Goal: Task Accomplishment & Management: Manage account settings

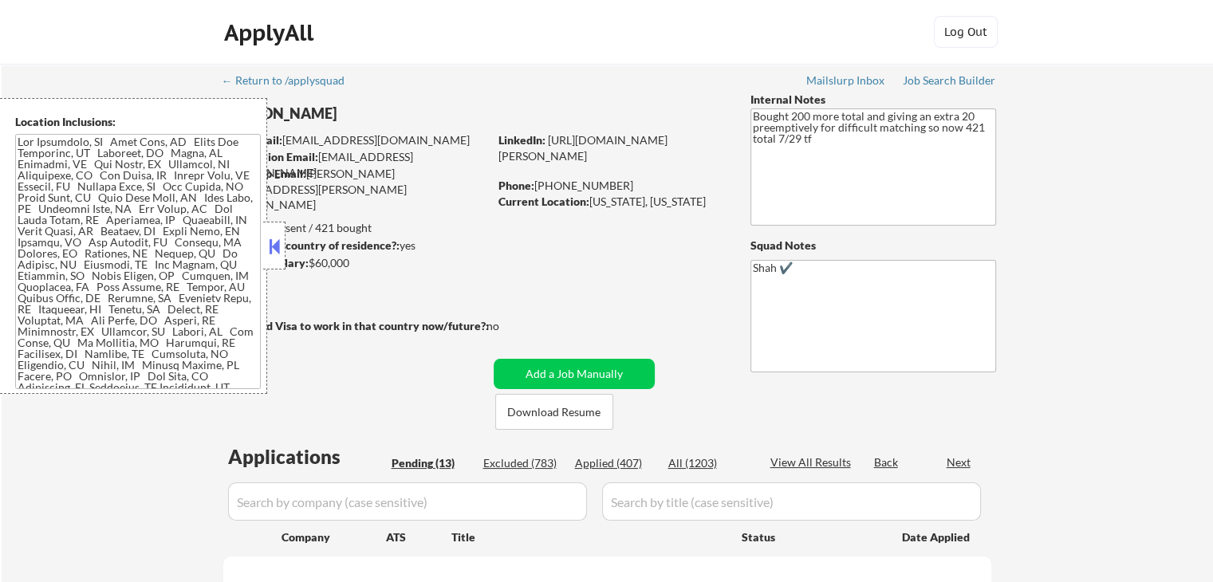
select select ""pending""
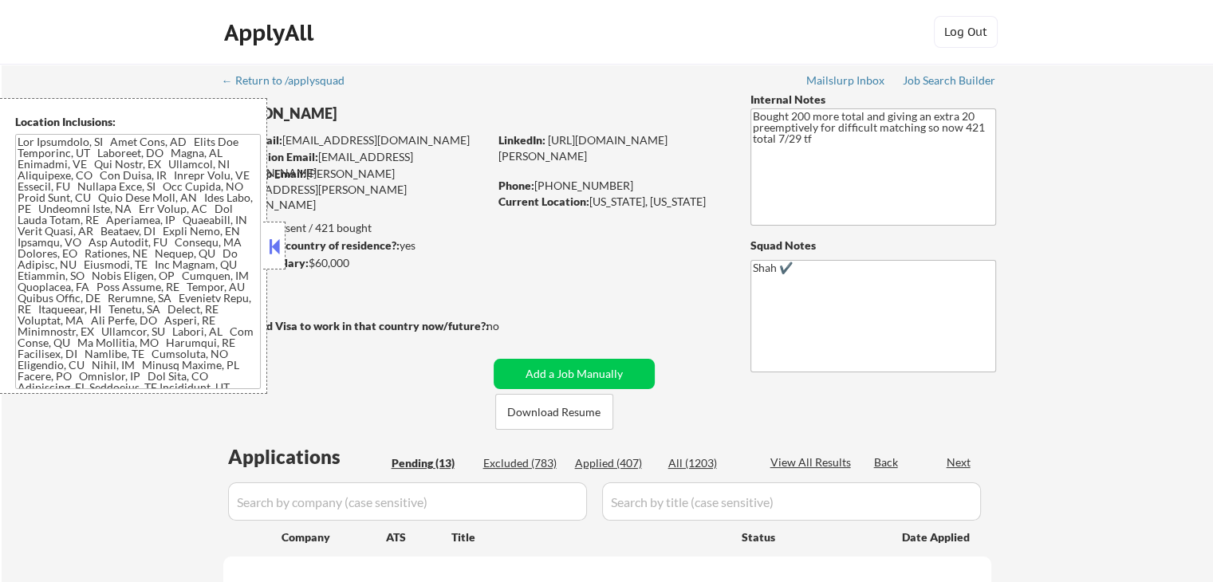
select select ""pending""
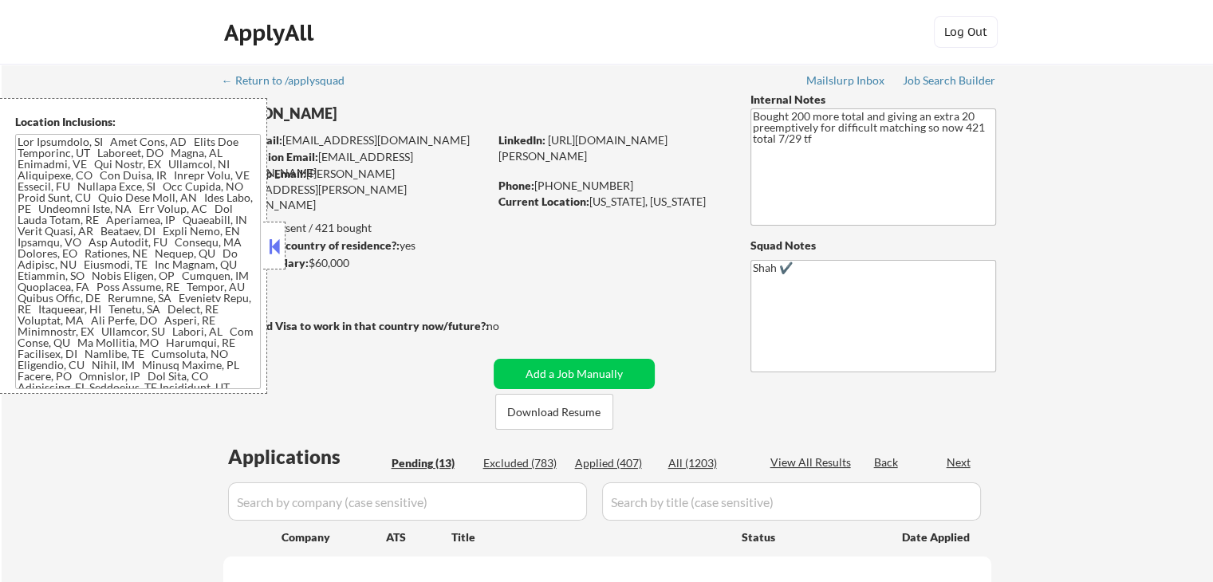
select select ""pending""
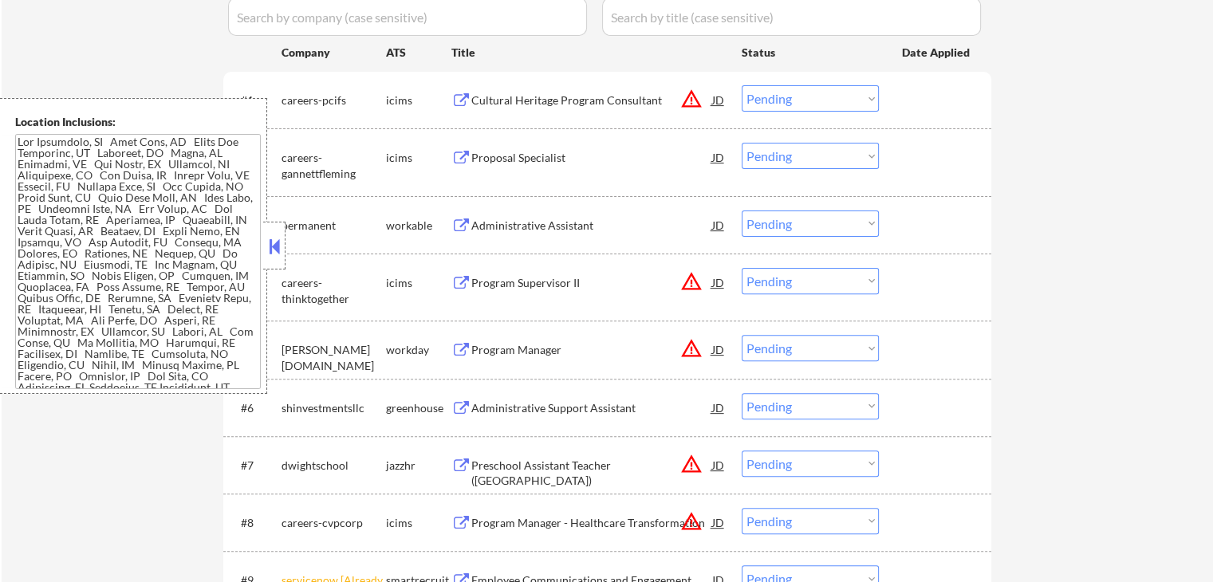
scroll to position [399, 0]
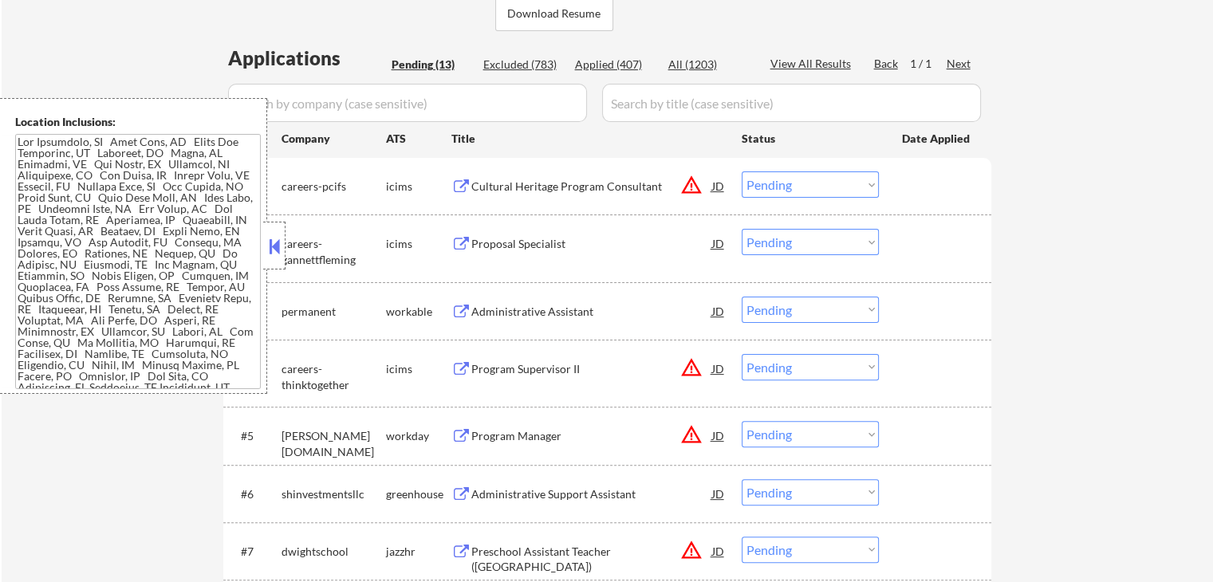
click at [797, 187] on select "Choose an option... Pending Applied Excluded (Questions) Excluded (Expired) Exc…" at bounding box center [810, 184] width 137 height 26
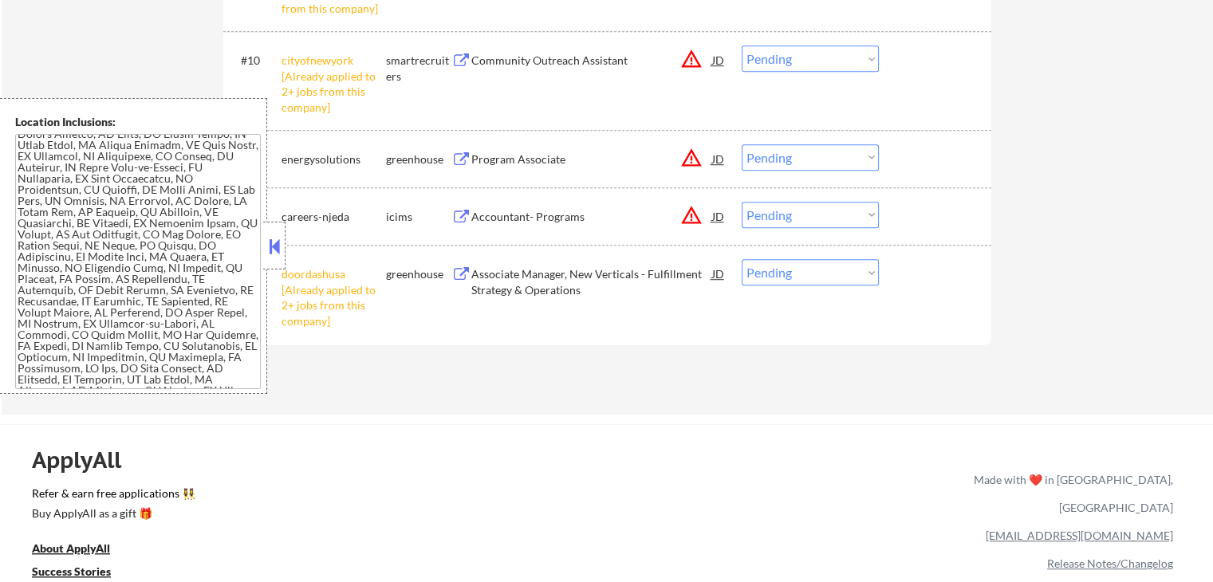
scroll to position [1116, 0]
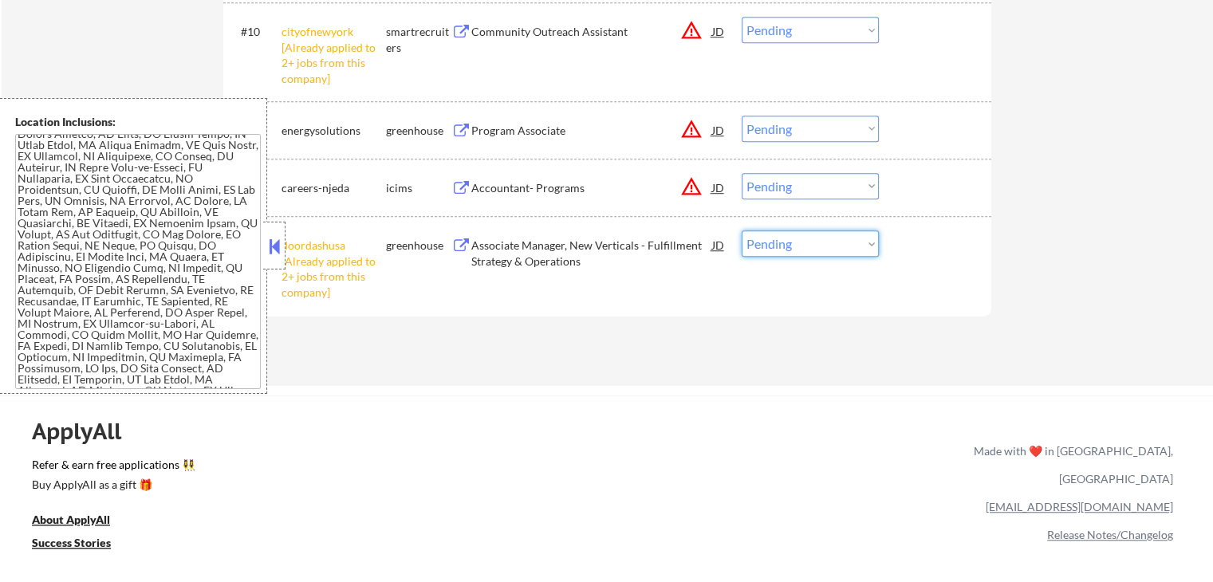
click at [805, 248] on select "Choose an option... Pending Applied Excluded (Questions) Excluded (Expired) Exc…" at bounding box center [810, 243] width 137 height 26
select select ""excluded__other_""
click at [742, 230] on select "Choose an option... Pending Applied Excluded (Questions) Excluded (Expired) Exc…" at bounding box center [810, 243] width 137 height 26
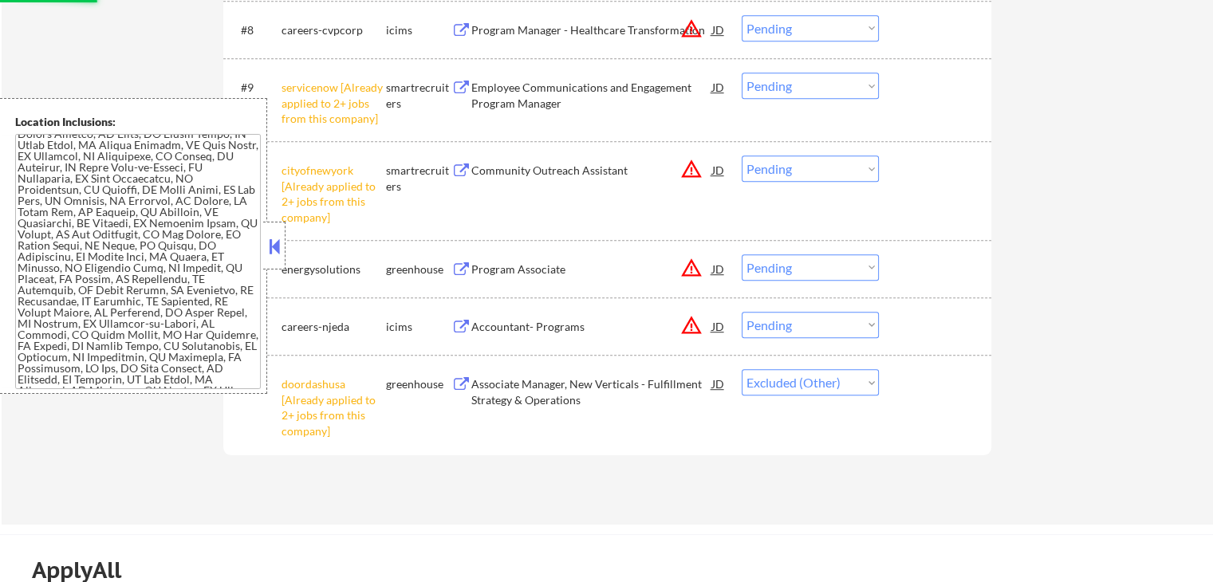
scroll to position [957, 0]
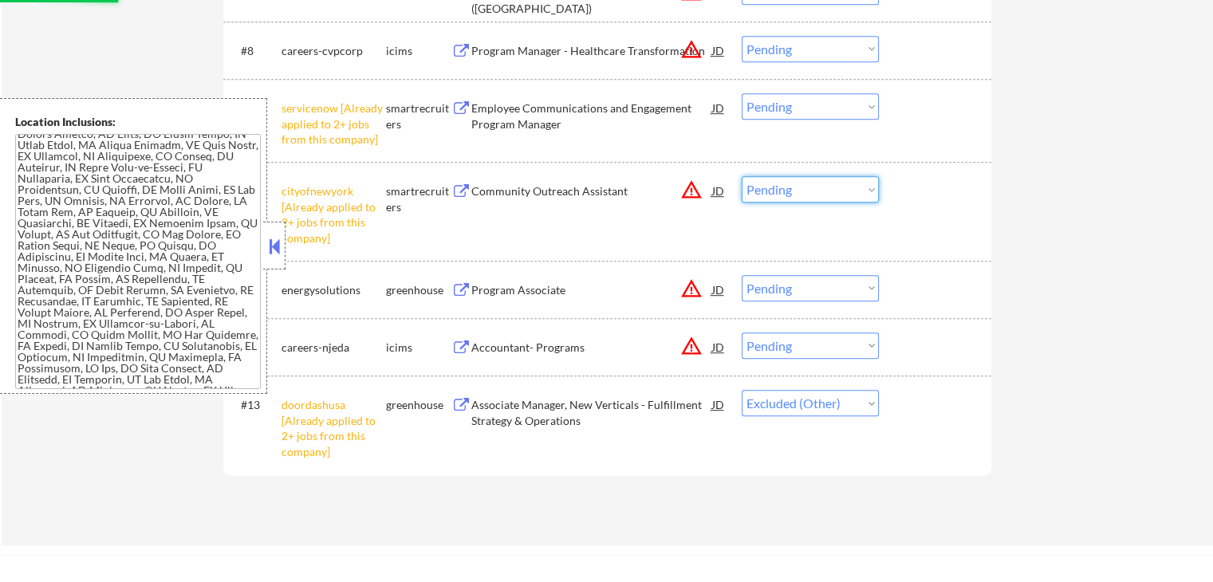
click at [800, 186] on select "Choose an option... Pending Applied Excluded (Questions) Excluded (Expired) Exc…" at bounding box center [810, 189] width 137 height 26
click at [742, 176] on select "Choose an option... Pending Applied Excluded (Questions) Excluded (Expired) Exc…" at bounding box center [810, 189] width 137 height 26
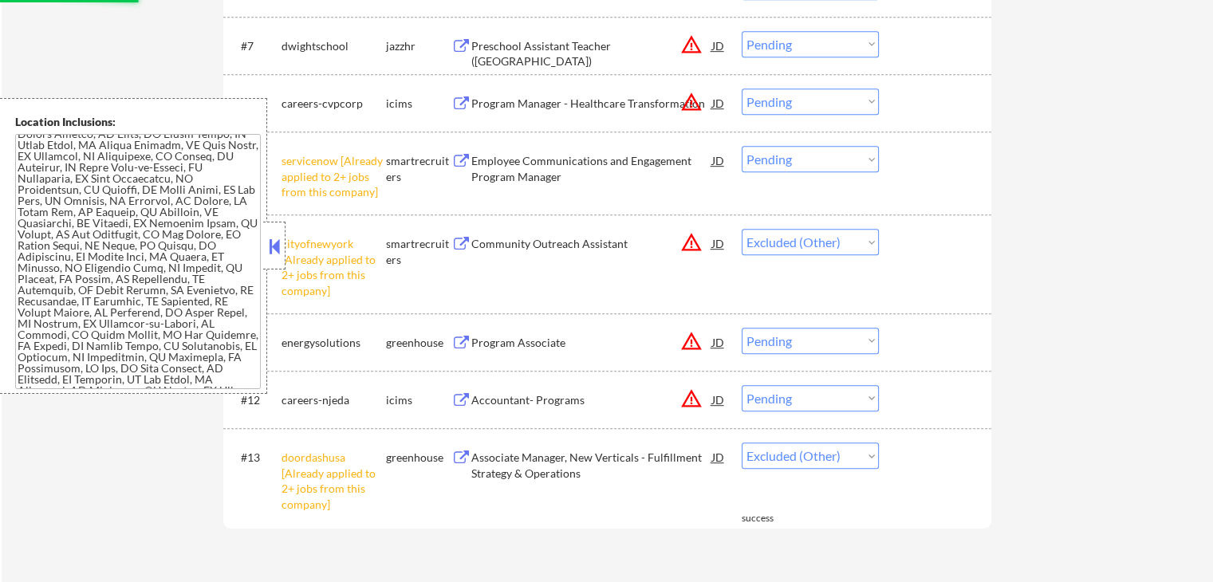
scroll to position [877, 0]
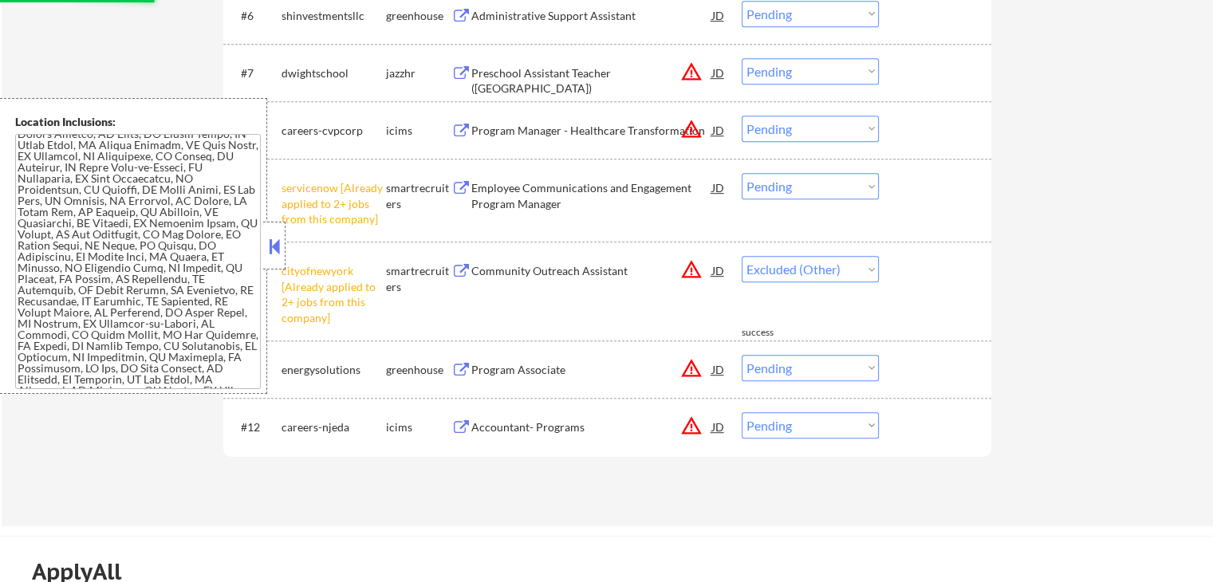
click at [813, 179] on select "Choose an option... Pending Applied Excluded (Questions) Excluded (Expired) Exc…" at bounding box center [810, 186] width 137 height 26
select select ""pending""
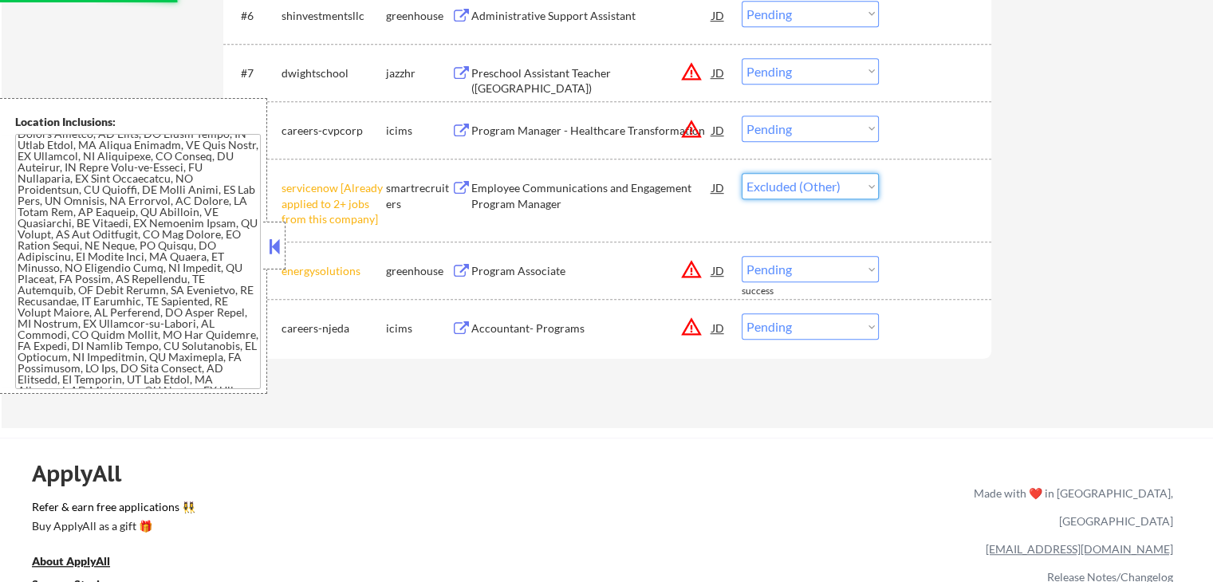
click at [742, 173] on select "Choose an option... Pending Applied Excluded (Questions) Excluded (Expired) Exc…" at bounding box center [810, 186] width 137 height 26
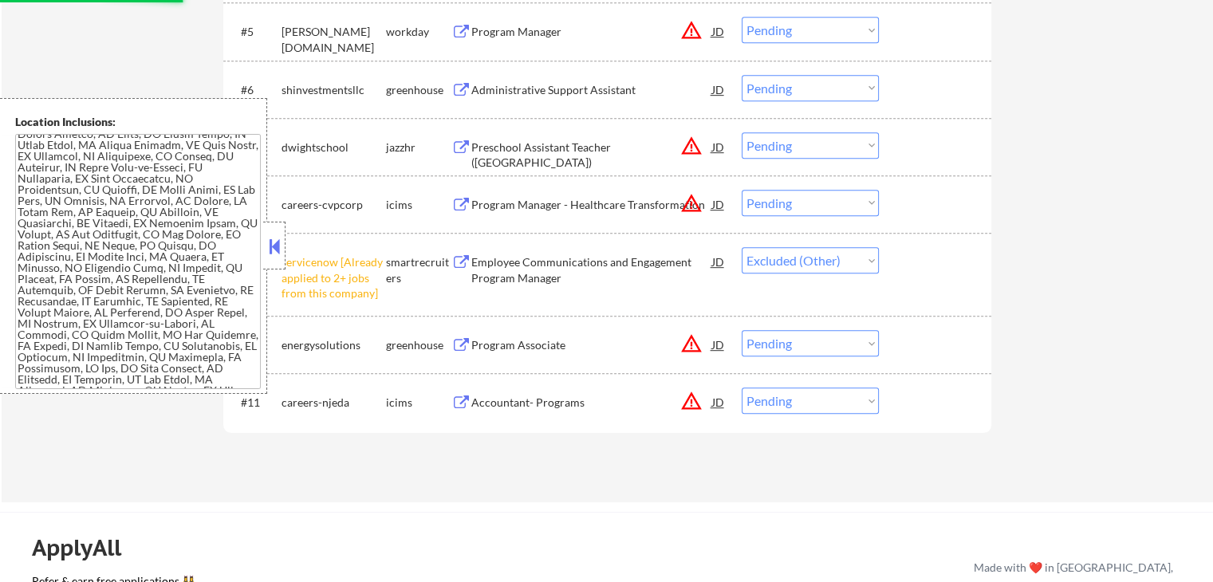
scroll to position [718, 0]
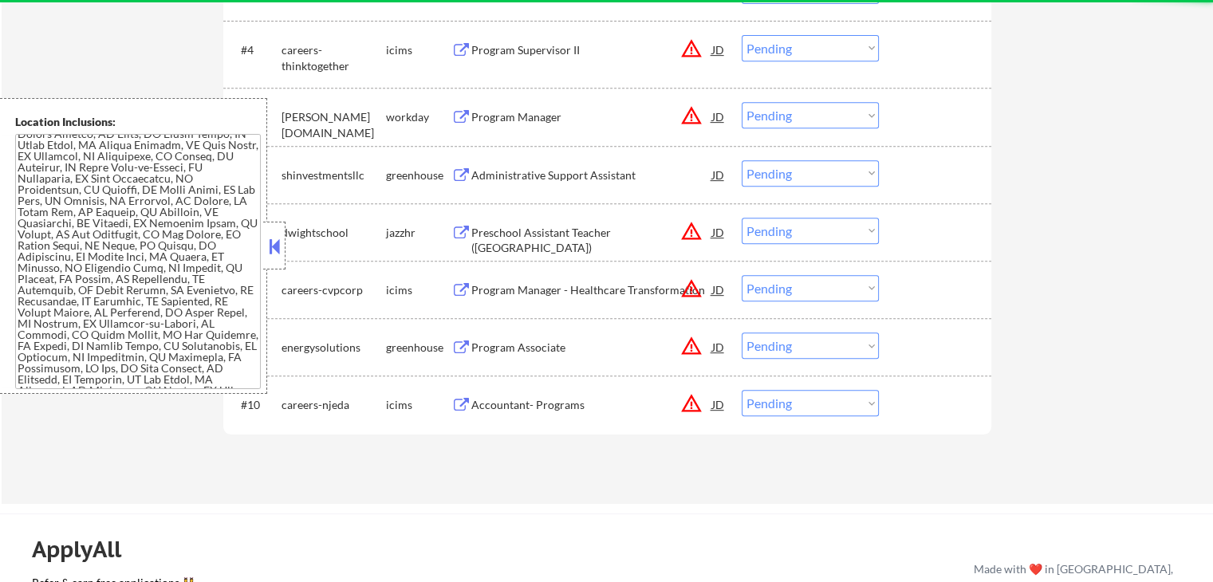
click at [468, 348] on button at bounding box center [461, 347] width 20 height 15
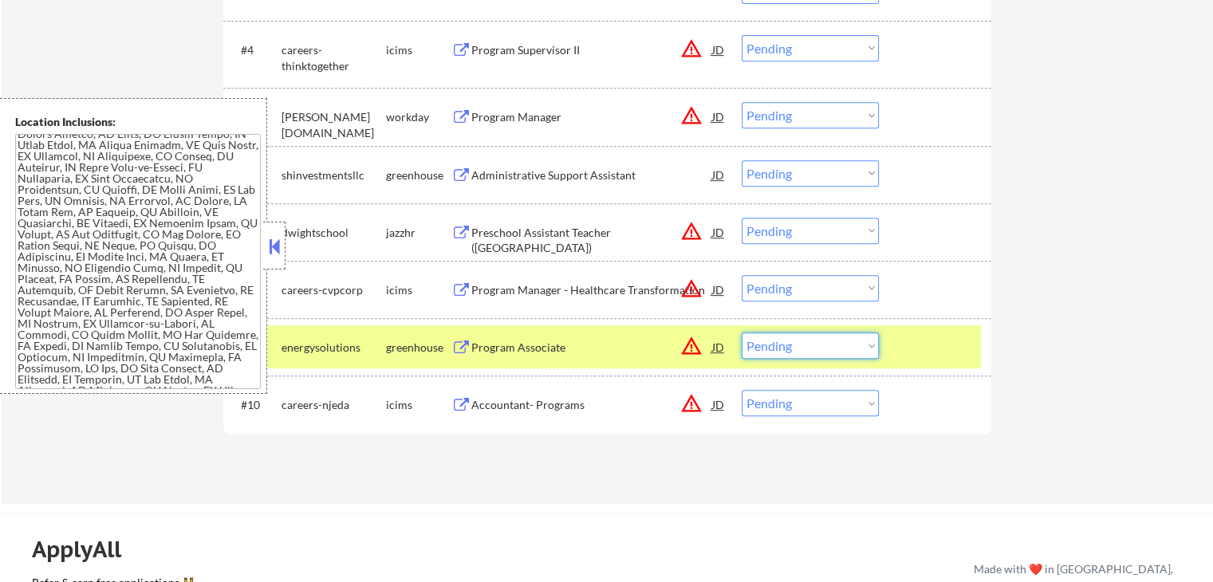
click at [809, 350] on select "Choose an option... Pending Applied Excluded (Questions) Excluded (Expired) Exc…" at bounding box center [810, 346] width 137 height 26
click at [742, 333] on select "Choose an option... Pending Applied Excluded (Questions) Excluded (Expired) Exc…" at bounding box center [810, 346] width 137 height 26
click at [486, 231] on div "Preschool Assistant Teacher ([GEOGRAPHIC_DATA])" at bounding box center [591, 240] width 241 height 31
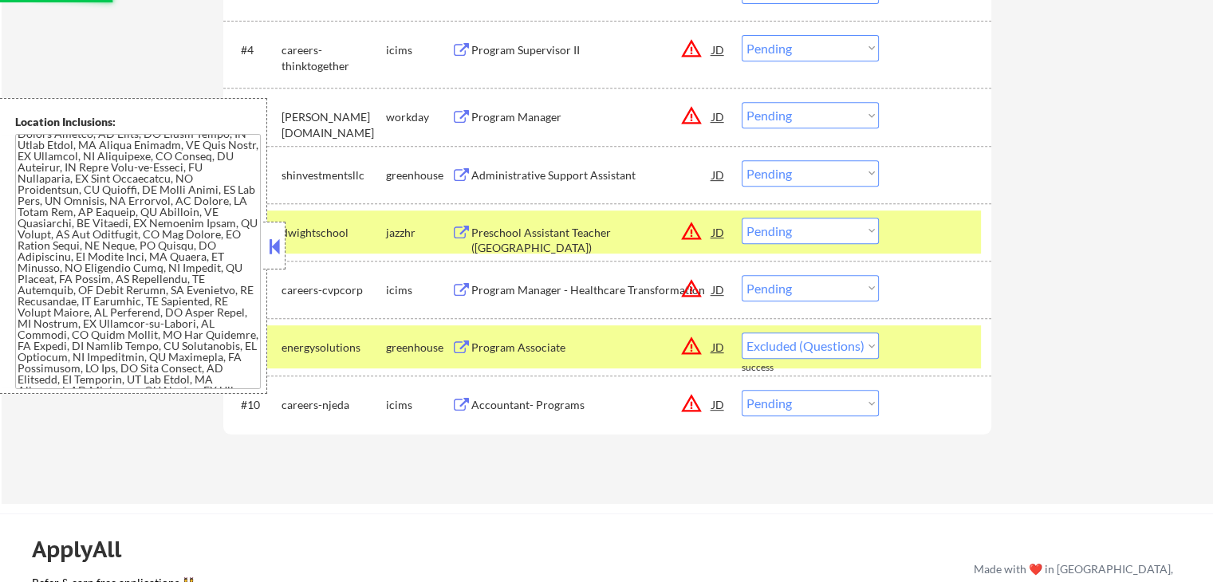
select select ""pending""
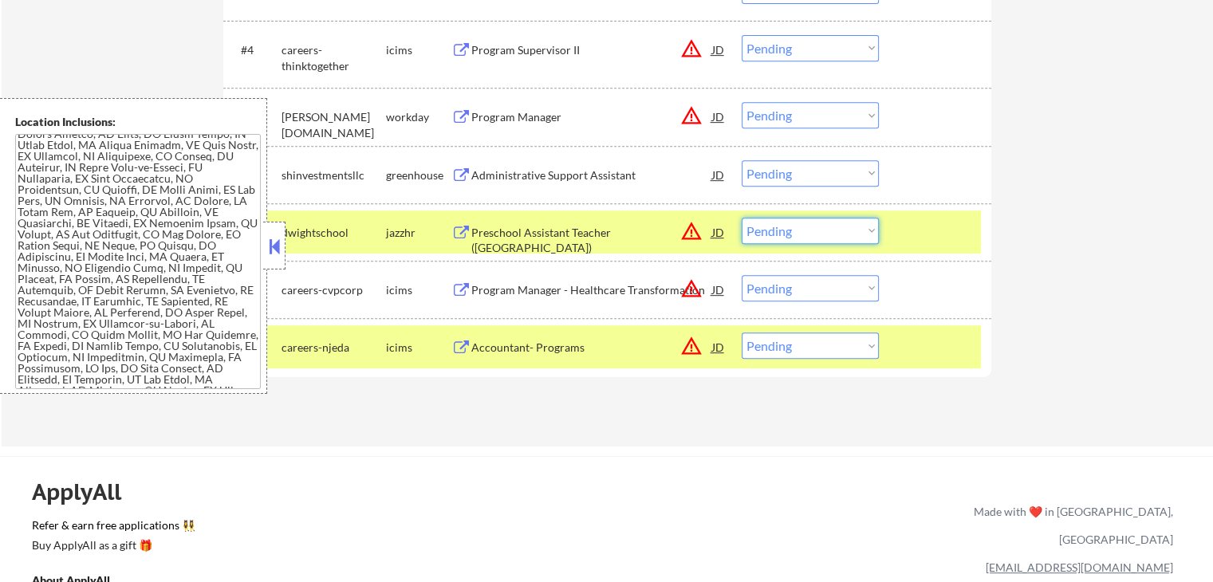
click at [809, 236] on select "Choose an option... Pending Applied Excluded (Questions) Excluded (Expired) Exc…" at bounding box center [810, 231] width 137 height 26
click at [742, 218] on select "Choose an option... Pending Applied Excluded (Questions) Excluded (Expired) Exc…" at bounding box center [810, 231] width 137 height 26
click at [544, 151] on div "#6 shinvestmentsllc greenhouse Administrative Support Assistant JD Choose an op…" at bounding box center [607, 174] width 768 height 57
click at [541, 167] on div "Administrative Support Assistant" at bounding box center [591, 175] width 241 height 16
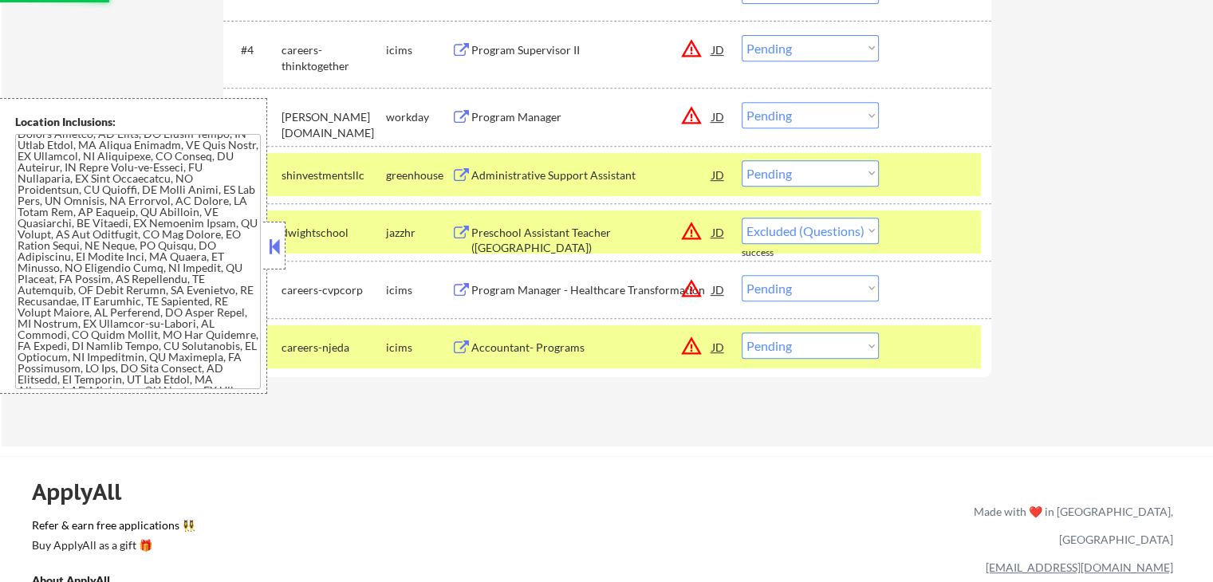
select select ""pending""
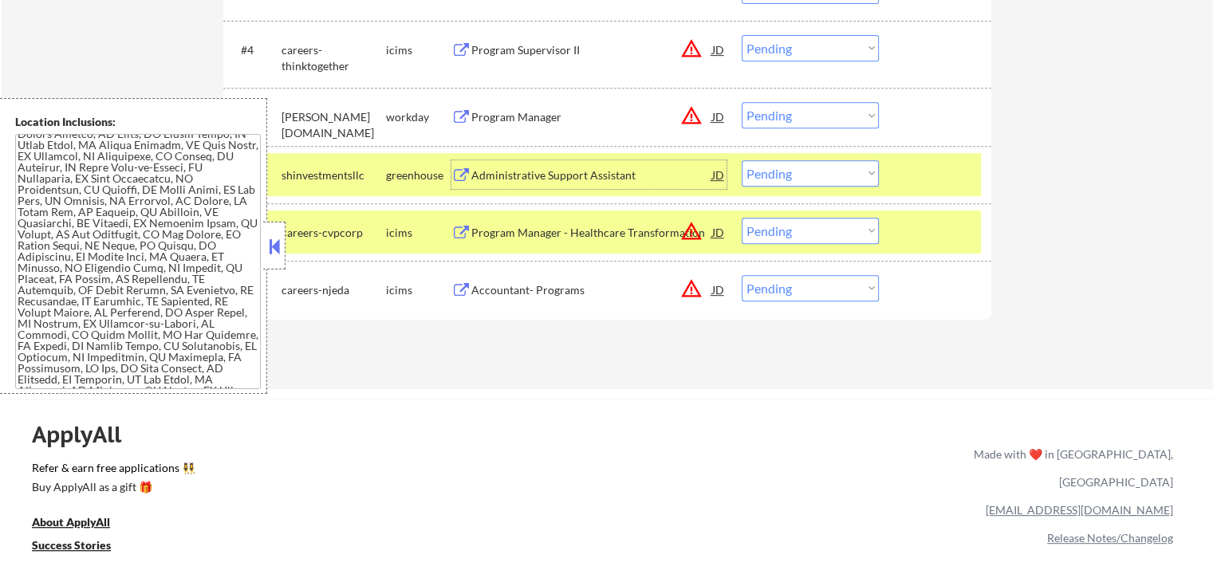
click at [805, 179] on select "Choose an option... Pending Applied Excluded (Questions) Excluded (Expired) Exc…" at bounding box center [810, 173] width 137 height 26
click at [742, 160] on select "Choose an option... Pending Applied Excluded (Questions) Excluded (Expired) Exc…" at bounding box center [810, 173] width 137 height 26
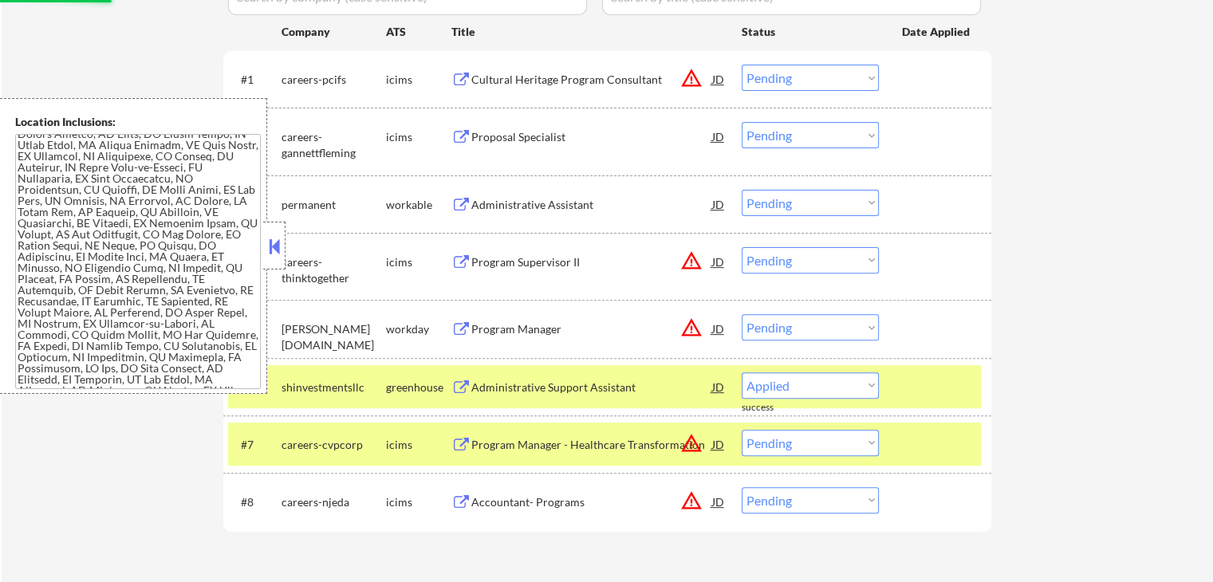
scroll to position [478, 0]
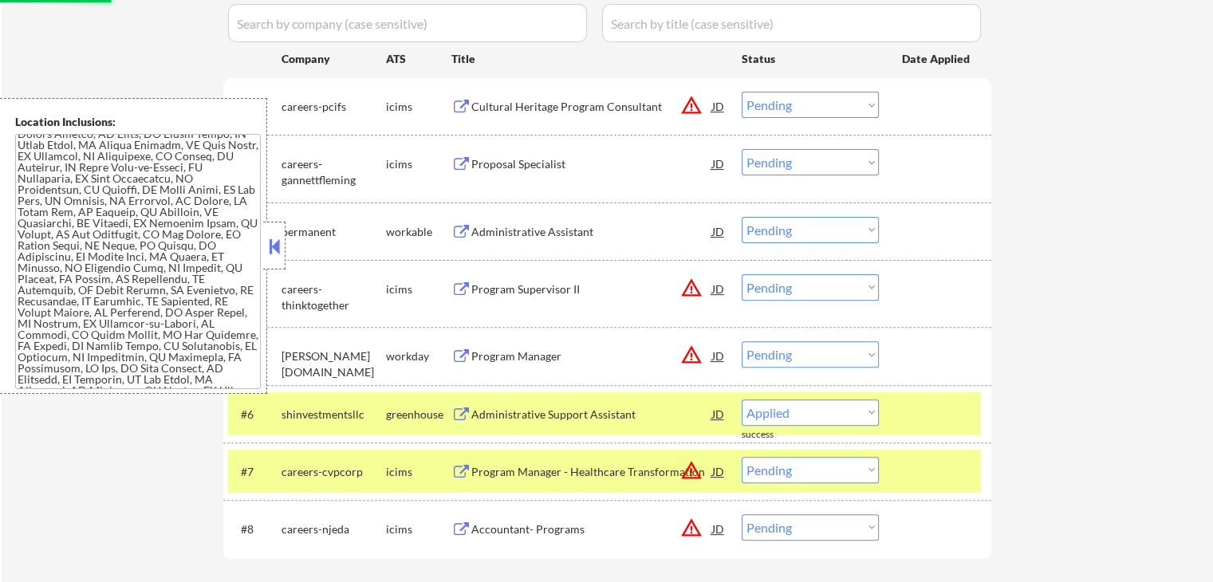
select select ""pending""
click at [510, 242] on div "Administrative Assistant" at bounding box center [591, 231] width 241 height 29
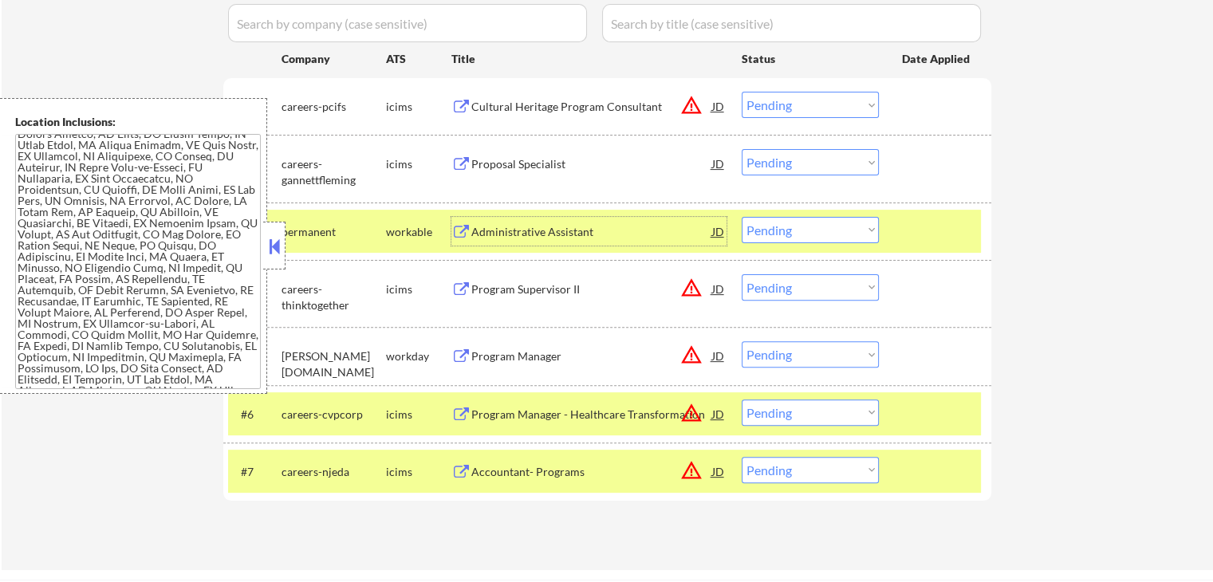
click at [801, 237] on select "Choose an option... Pending Applied Excluded (Questions) Excluded (Expired) Exc…" at bounding box center [810, 230] width 137 height 26
click at [742, 217] on select "Choose an option... Pending Applied Excluded (Questions) Excluded (Expired) Exc…" at bounding box center [810, 230] width 137 height 26
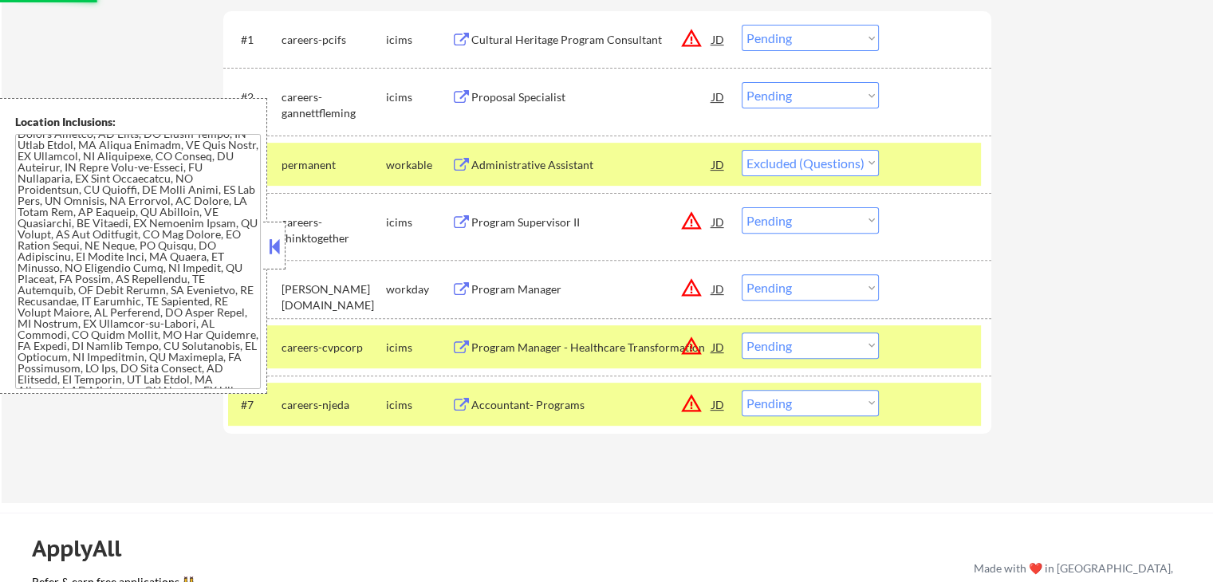
scroll to position [638, 0]
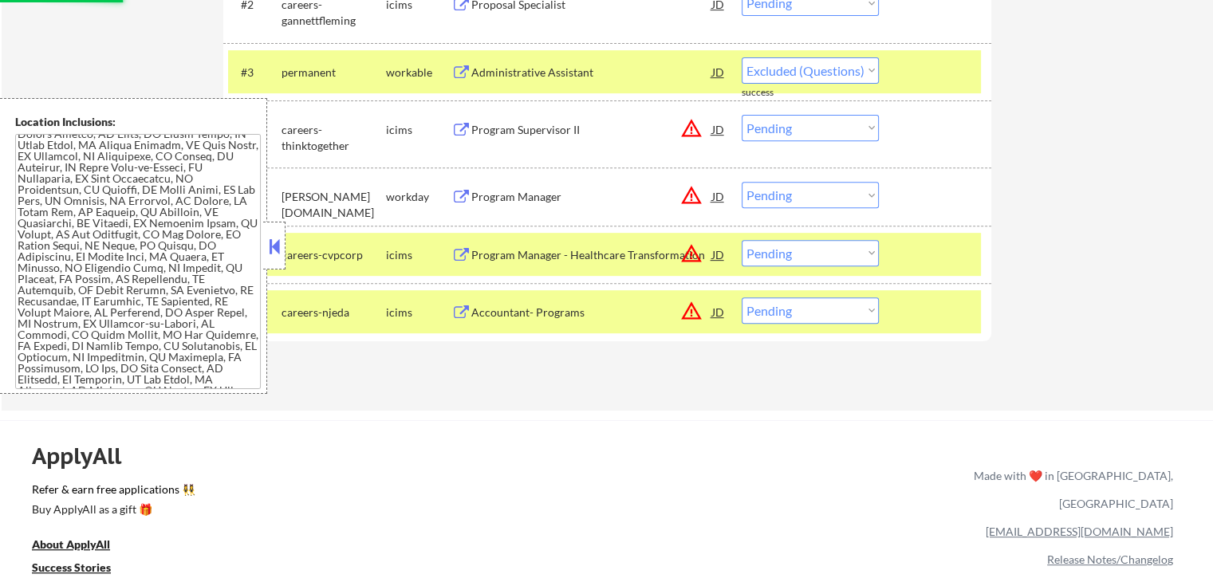
select select ""pending""
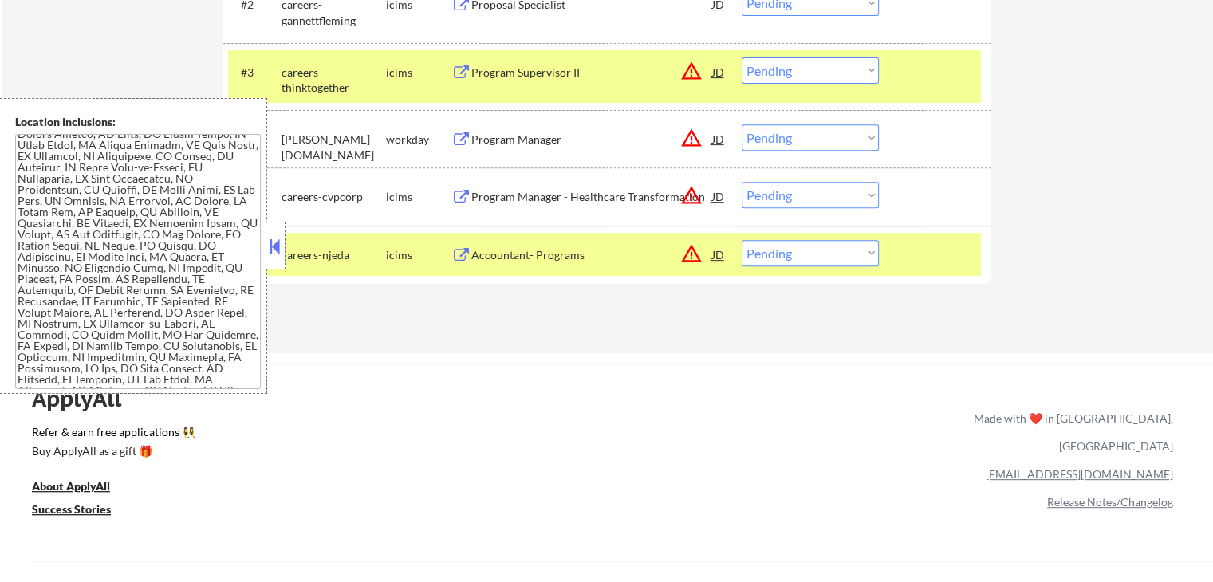
click at [494, 136] on div "Program Manager" at bounding box center [591, 140] width 241 height 16
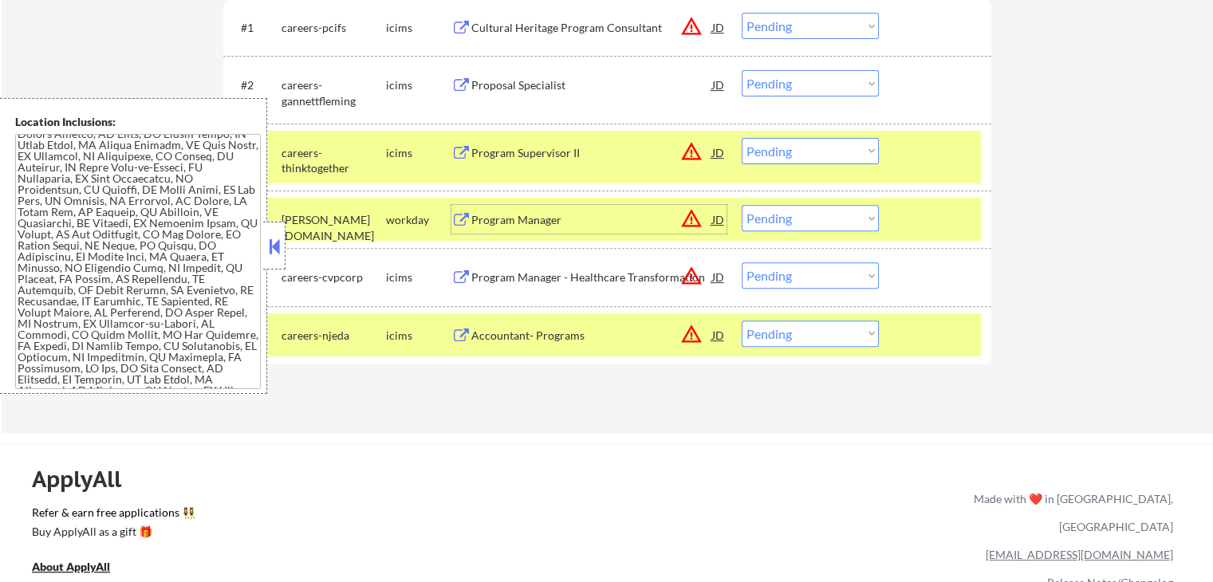
scroll to position [558, 0]
click at [780, 218] on select "Choose an option... Pending Applied Excluded (Questions) Excluded (Expired) Exc…" at bounding box center [810, 217] width 137 height 26
click at [742, 204] on select "Choose an option... Pending Applied Excluded (Questions) Excluded (Expired) Exc…" at bounding box center [810, 217] width 137 height 26
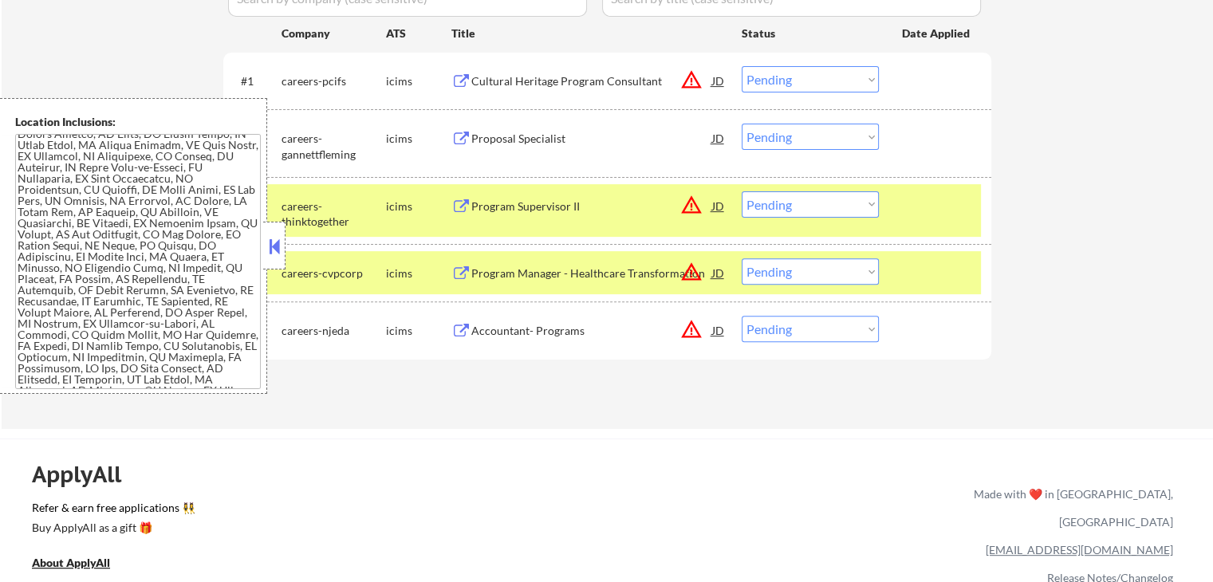
scroll to position [478, 0]
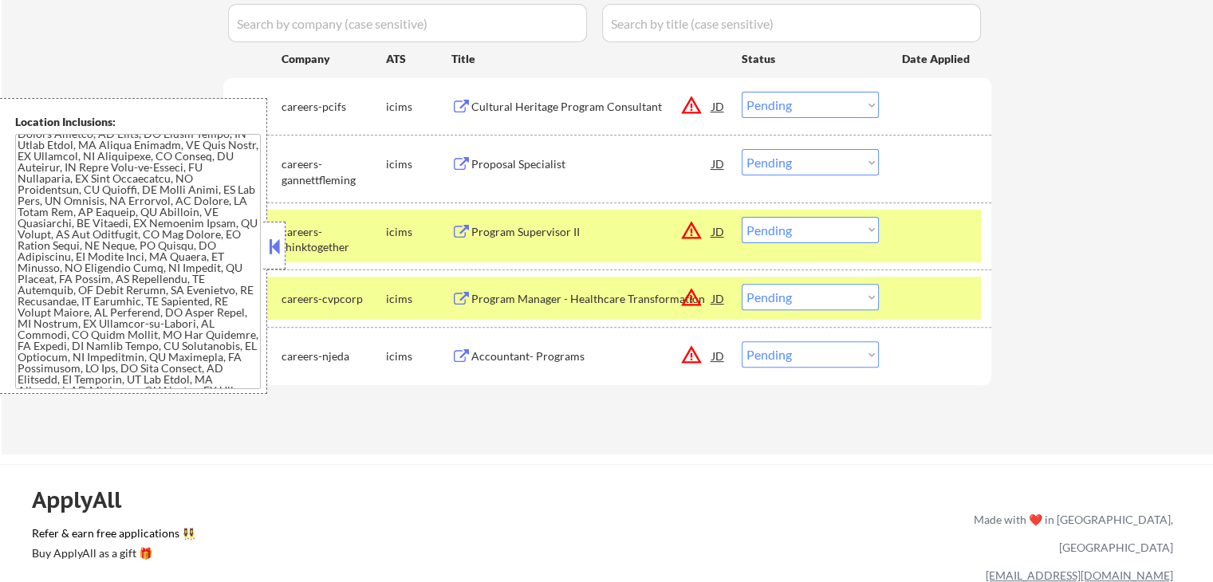
click at [501, 106] on div "Cultural Heritage Program Consultant" at bounding box center [591, 107] width 241 height 16
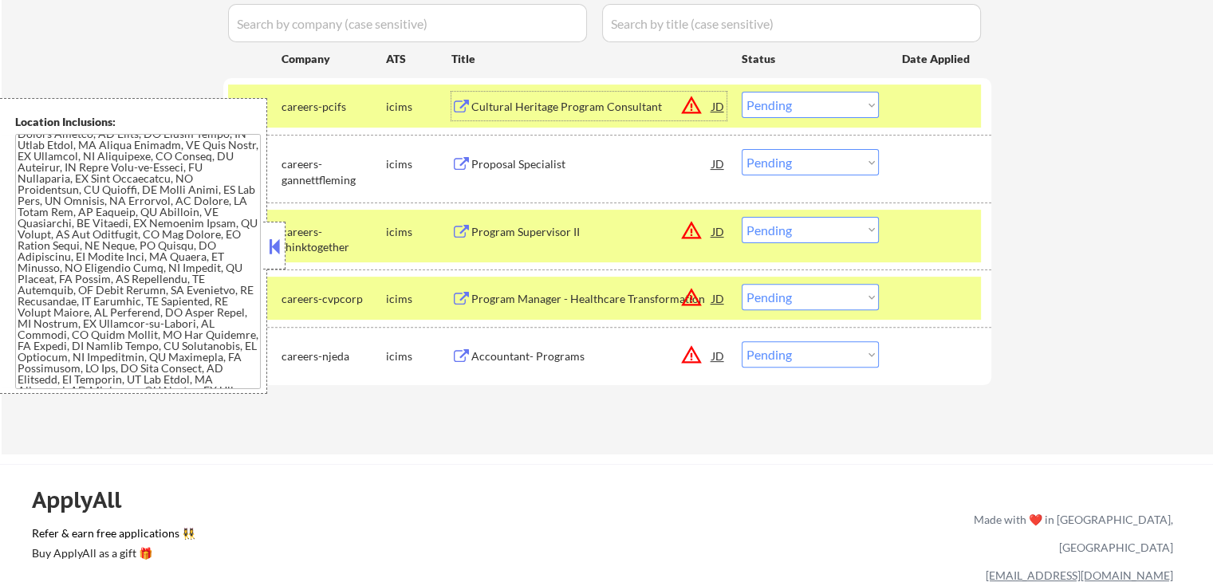
click at [501, 168] on div "Proposal Specialist" at bounding box center [591, 164] width 241 height 16
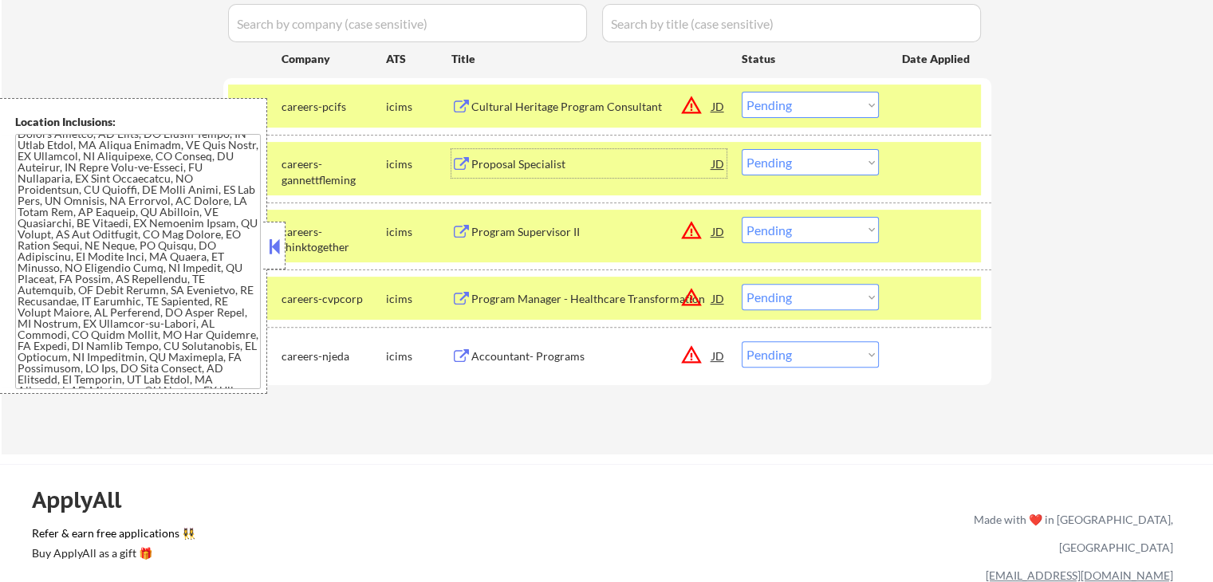
click at [545, 241] on div "Program Supervisor II" at bounding box center [591, 231] width 241 height 29
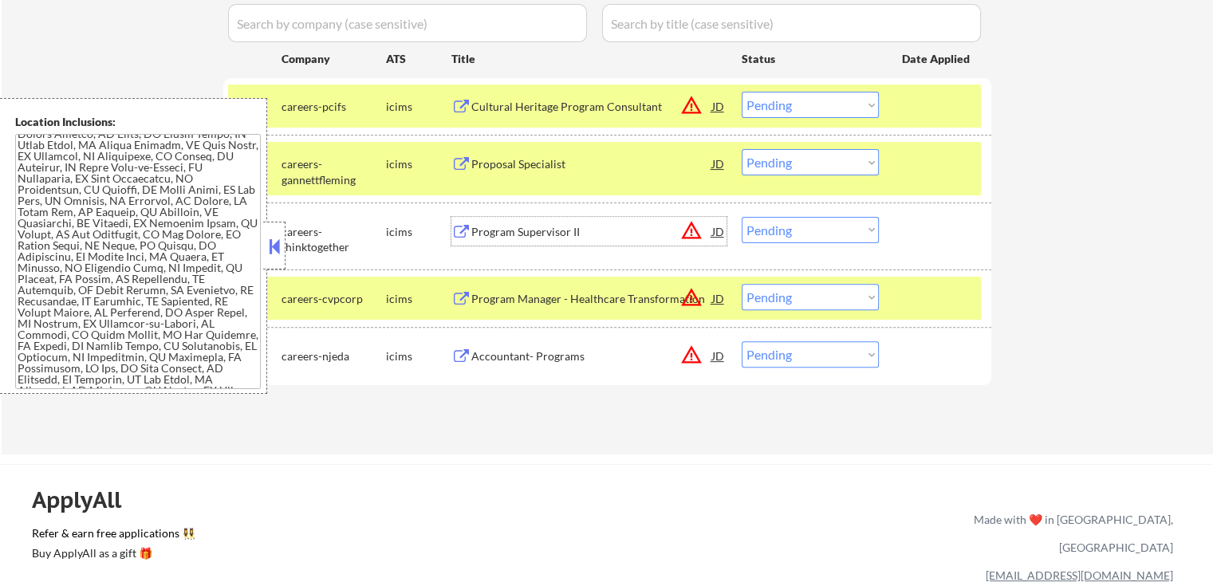
click at [510, 294] on div "Program Manager - Healthcare Transformation" at bounding box center [591, 299] width 241 height 16
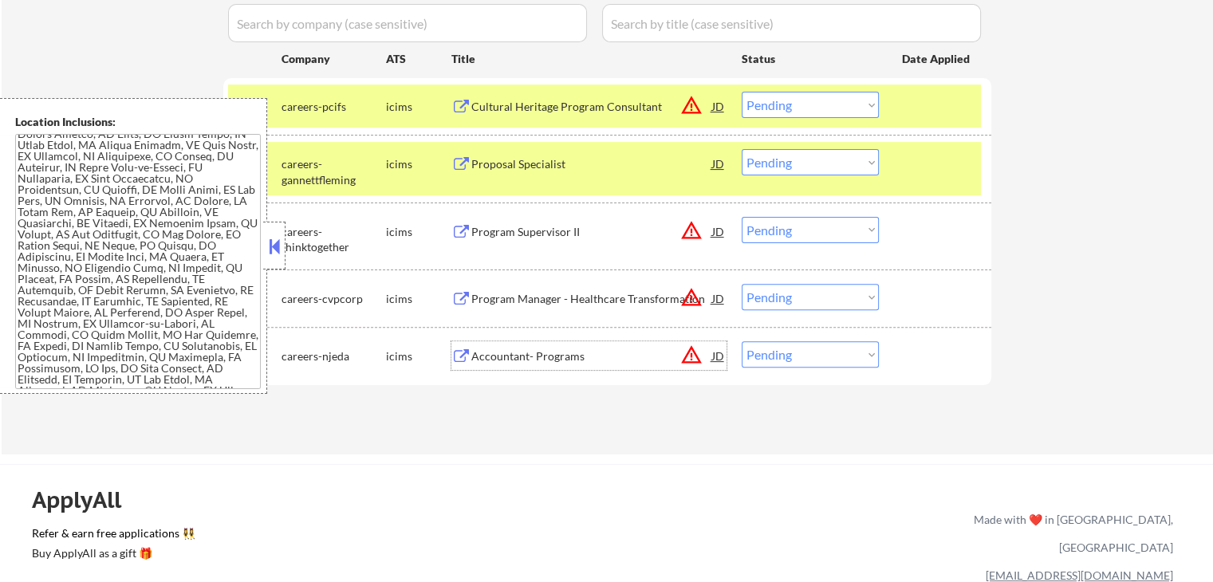
click at [503, 352] on div "Accountant- Programs" at bounding box center [591, 356] width 241 height 16
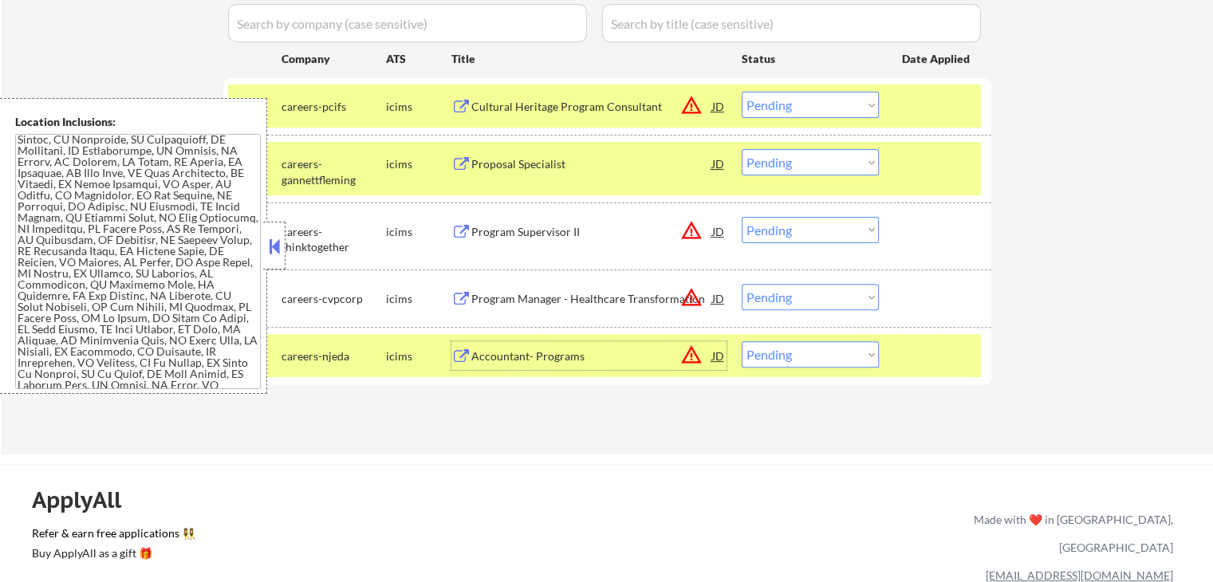
scroll to position [133, 0]
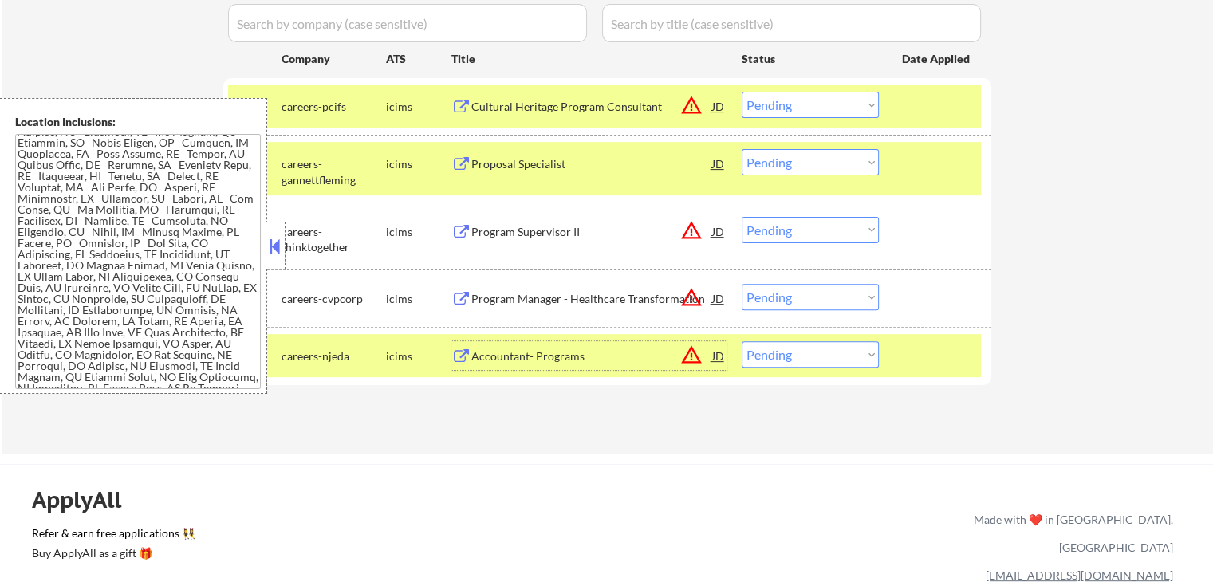
click at [786, 294] on select "Choose an option... Pending Applied Excluded (Questions) Excluded (Expired) Exc…" at bounding box center [810, 297] width 137 height 26
click at [742, 284] on select "Choose an option... Pending Applied Excluded (Questions) Excluded (Expired) Exc…" at bounding box center [810, 297] width 137 height 26
select select ""pending""
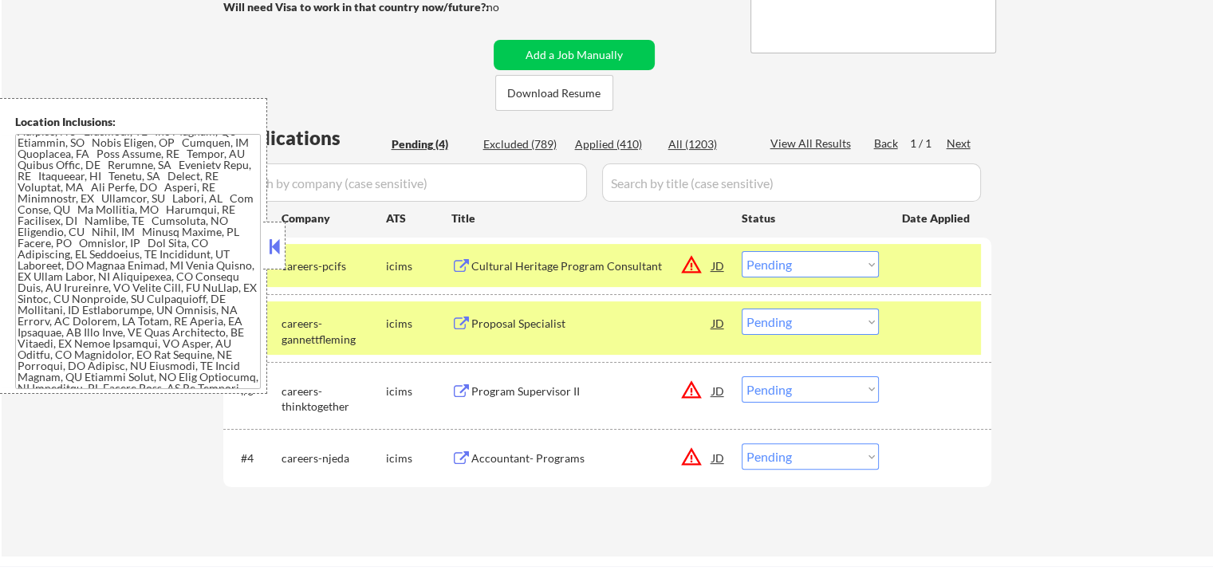
scroll to position [159, 0]
